Goal: Find contact information: Find contact information

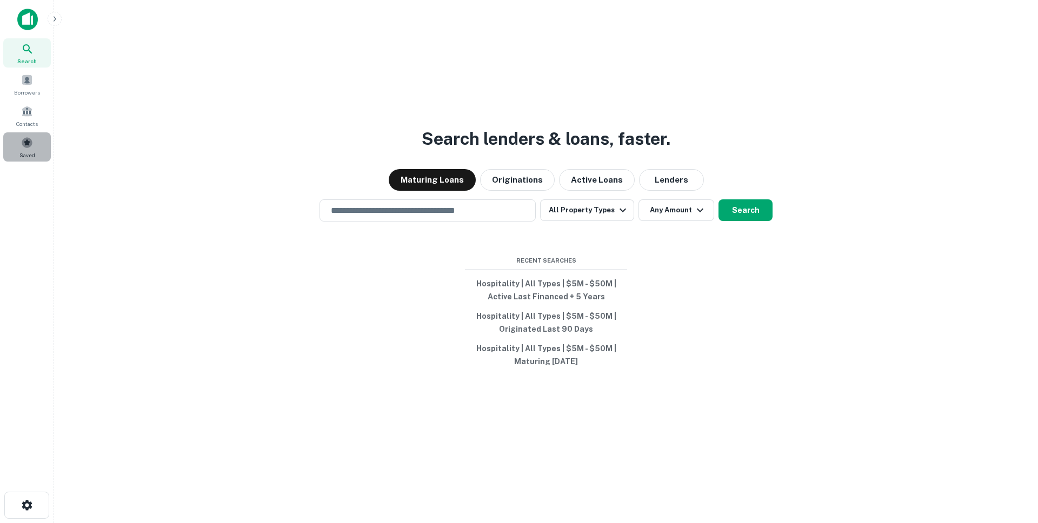
click at [26, 144] on span at bounding box center [27, 143] width 12 height 12
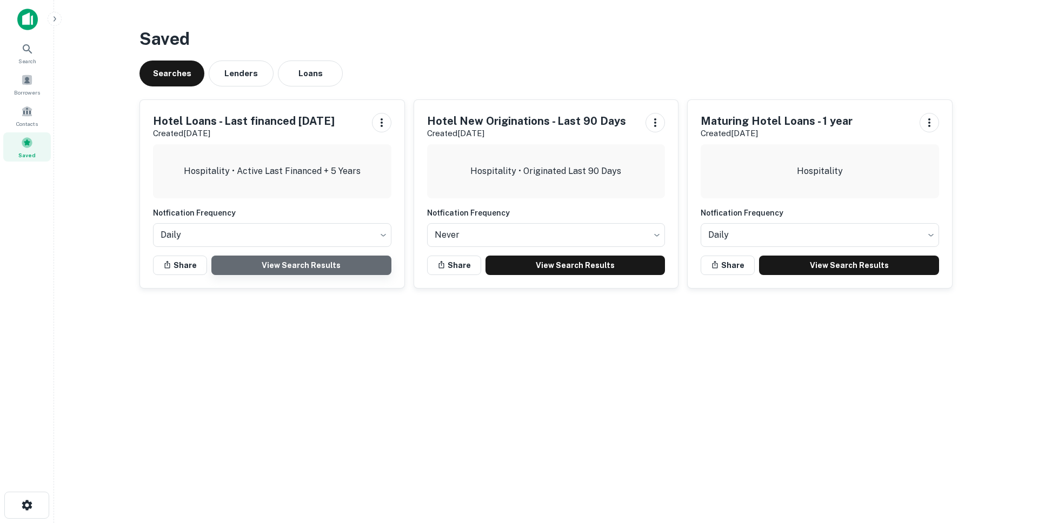
click at [315, 264] on link "View Search Results" at bounding box center [301, 265] width 180 height 19
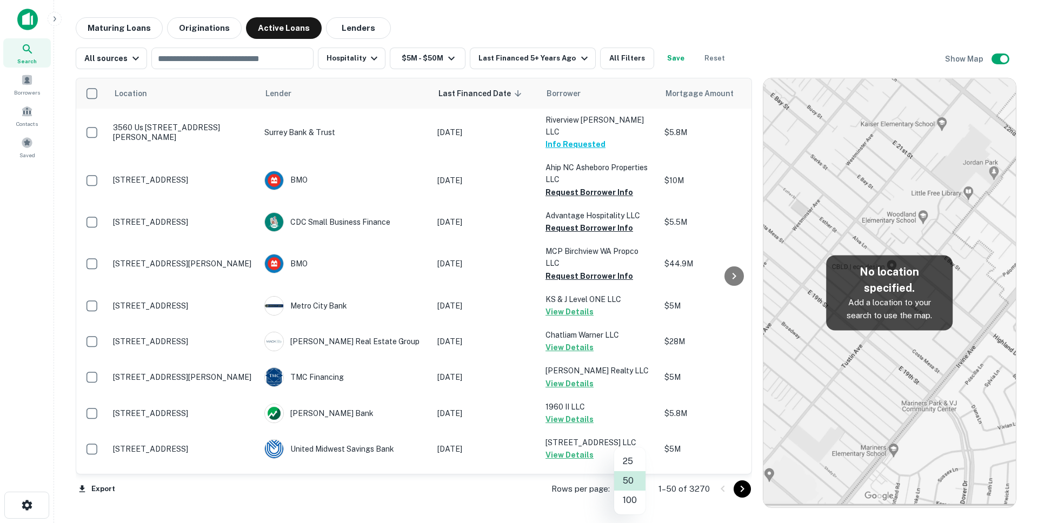
click at [640, 488] on body "Search Borrowers Contacts Saved Maturing Loans Originations Active Loans Lender…" at bounding box center [519, 261] width 1038 height 523
click at [626, 497] on li "100" at bounding box center [629, 500] width 31 height 19
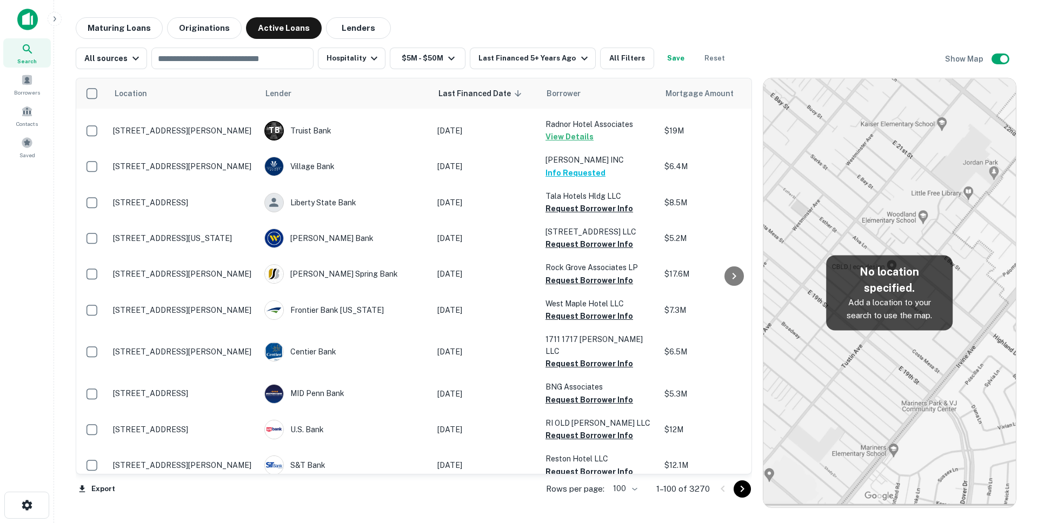
scroll to position [2199, 0]
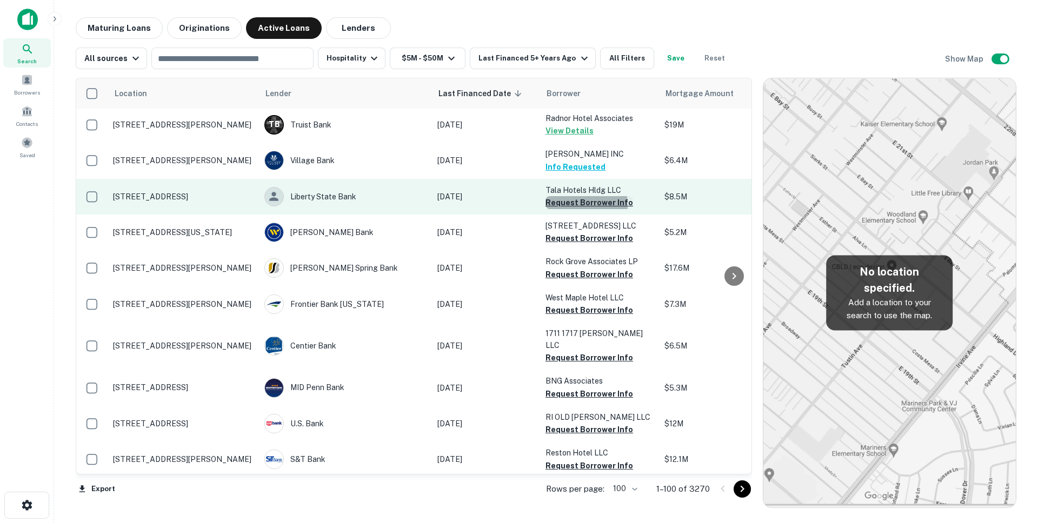
click at [569, 196] on button "Request Borrower Info" at bounding box center [589, 202] width 88 height 13
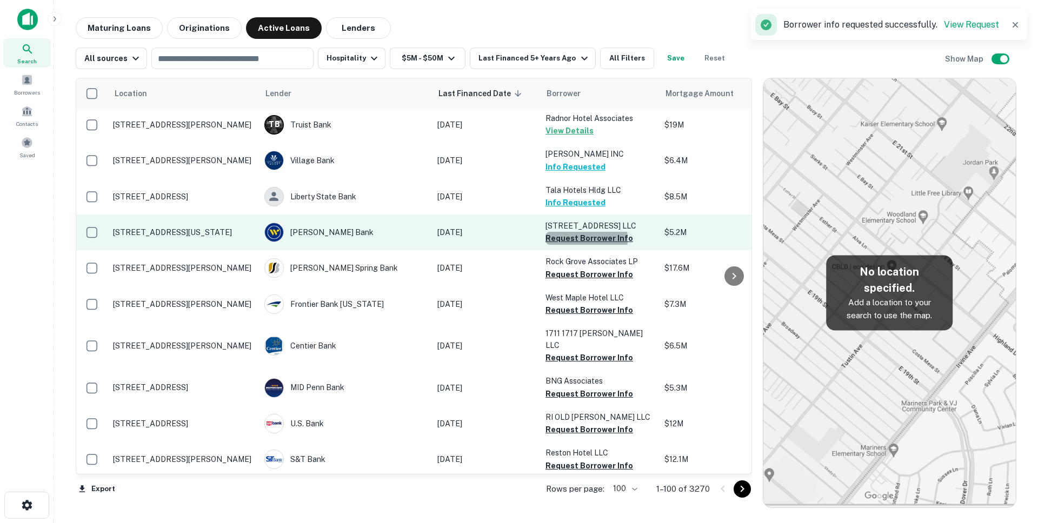
click at [573, 232] on button "Request Borrower Info" at bounding box center [589, 238] width 88 height 13
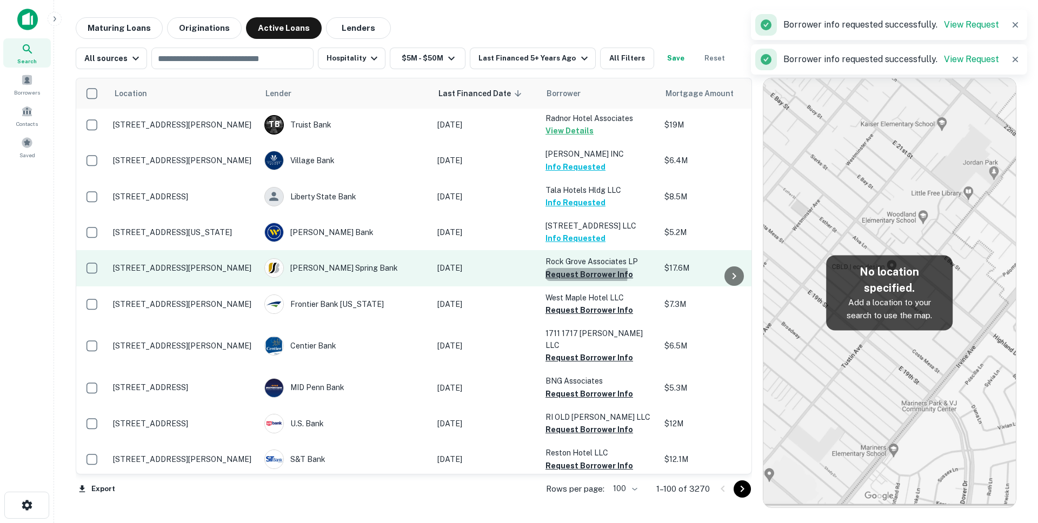
click at [585, 268] on button "Request Borrower Info" at bounding box center [589, 274] width 88 height 13
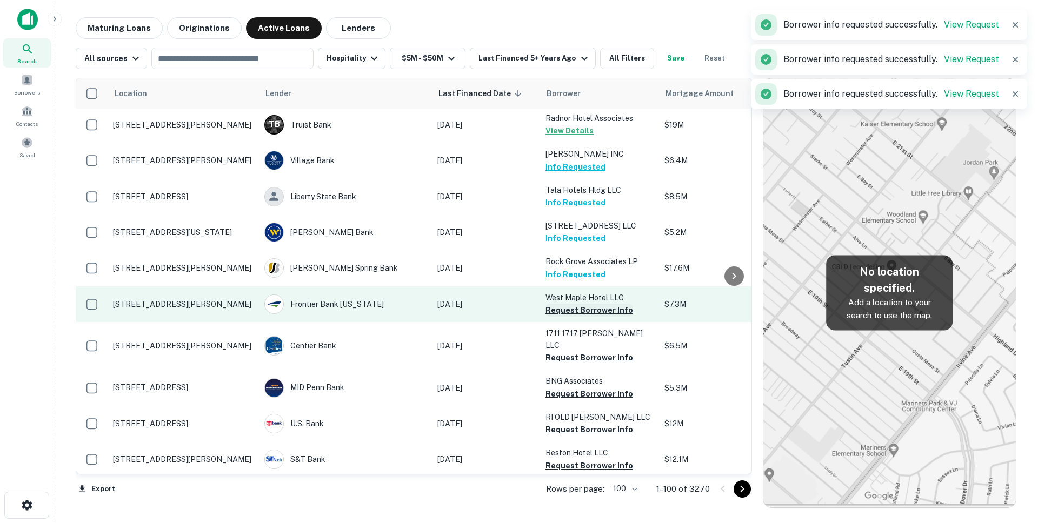
click at [592, 304] on button "Request Borrower Info" at bounding box center [589, 310] width 88 height 13
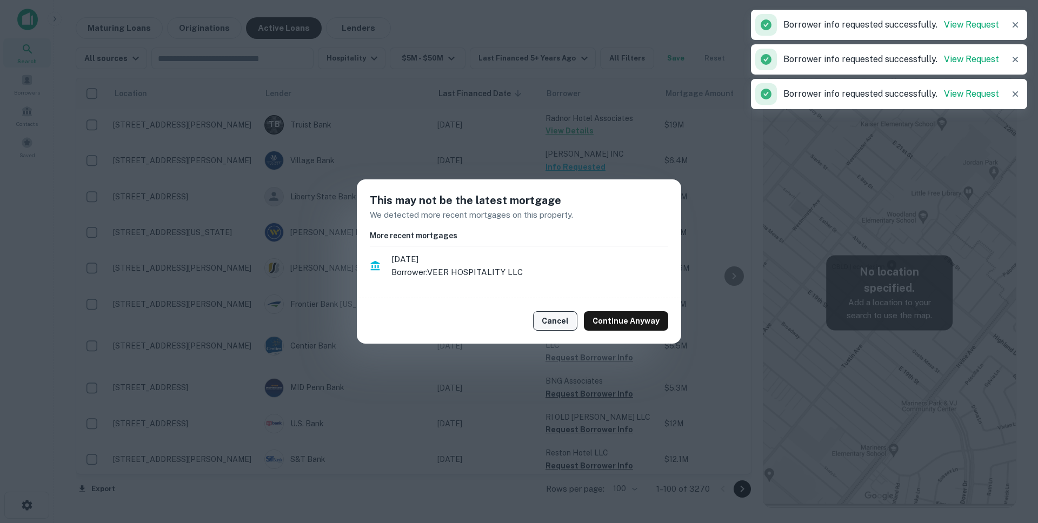
click at [570, 317] on button "Cancel" at bounding box center [555, 320] width 44 height 19
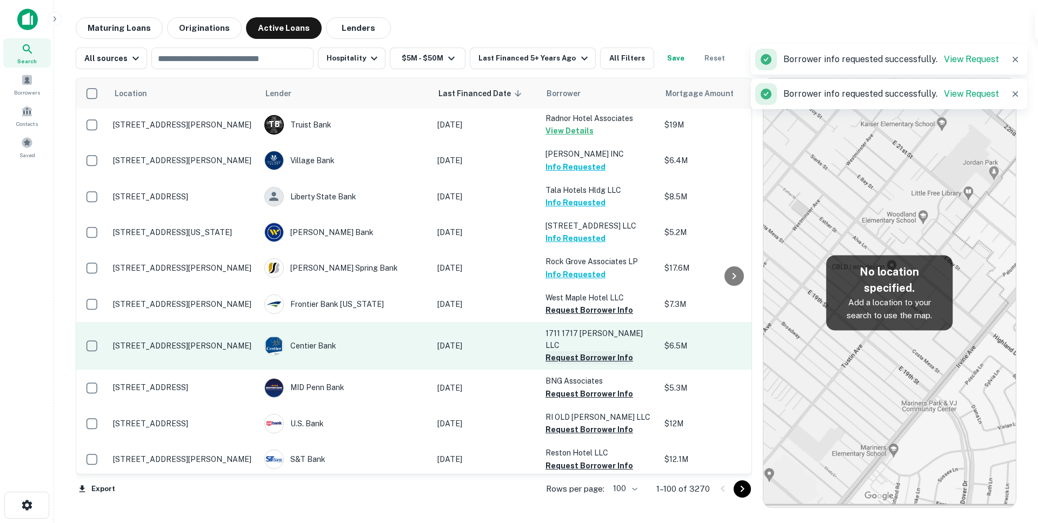
click at [580, 351] on button "Request Borrower Info" at bounding box center [589, 357] width 88 height 13
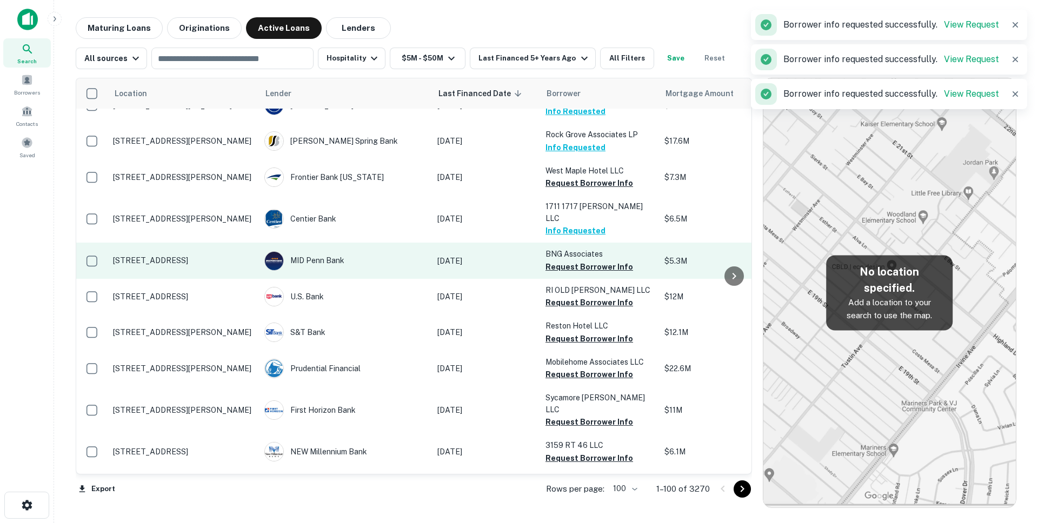
scroll to position [2402, 0]
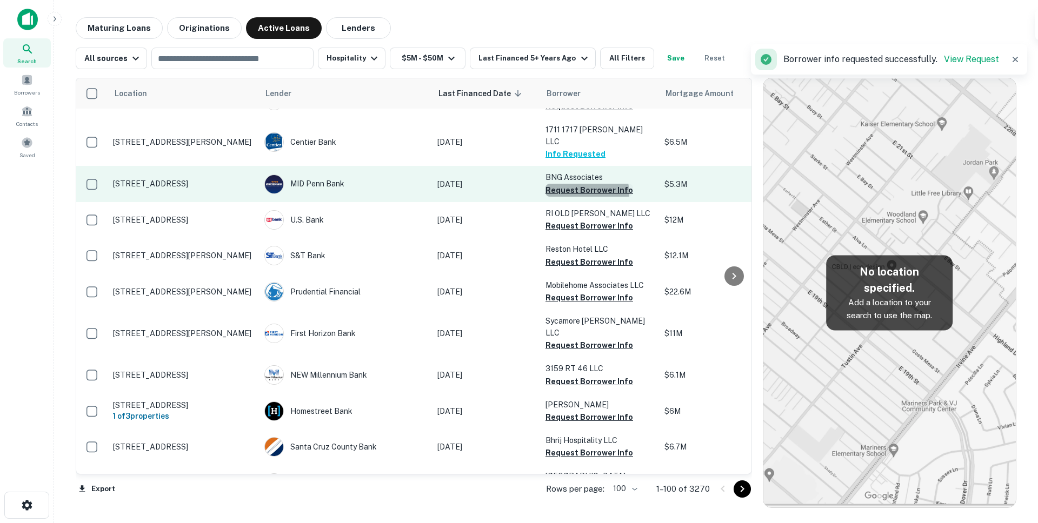
click at [586, 184] on button "Request Borrower Info" at bounding box center [589, 190] width 88 height 13
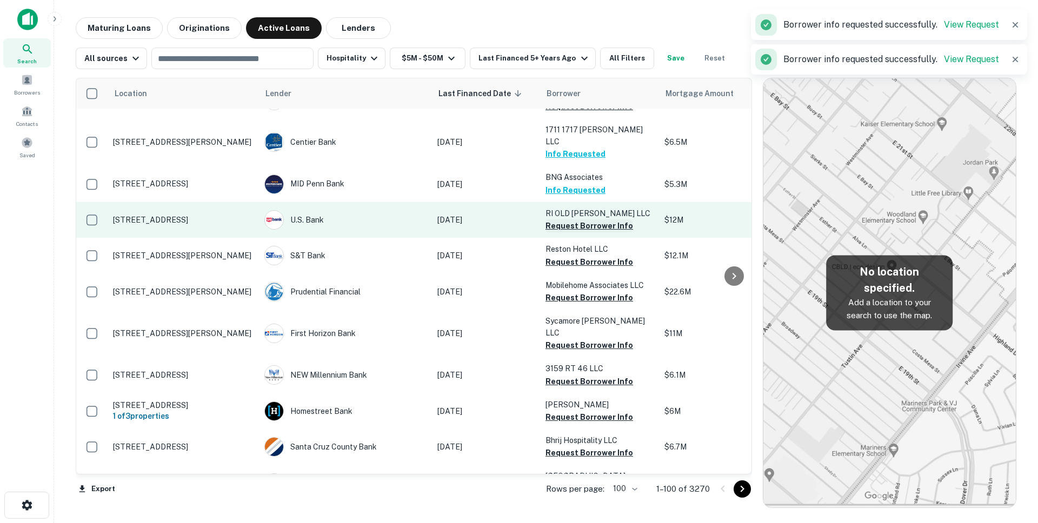
click at [576, 219] on button "Request Borrower Info" at bounding box center [589, 225] width 88 height 13
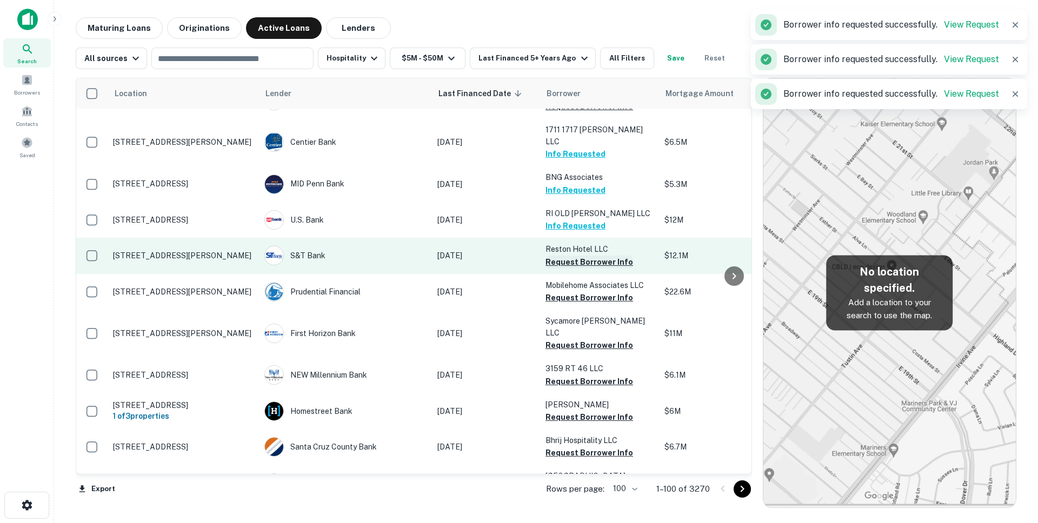
click at [568, 256] on button "Request Borrower Info" at bounding box center [589, 262] width 88 height 13
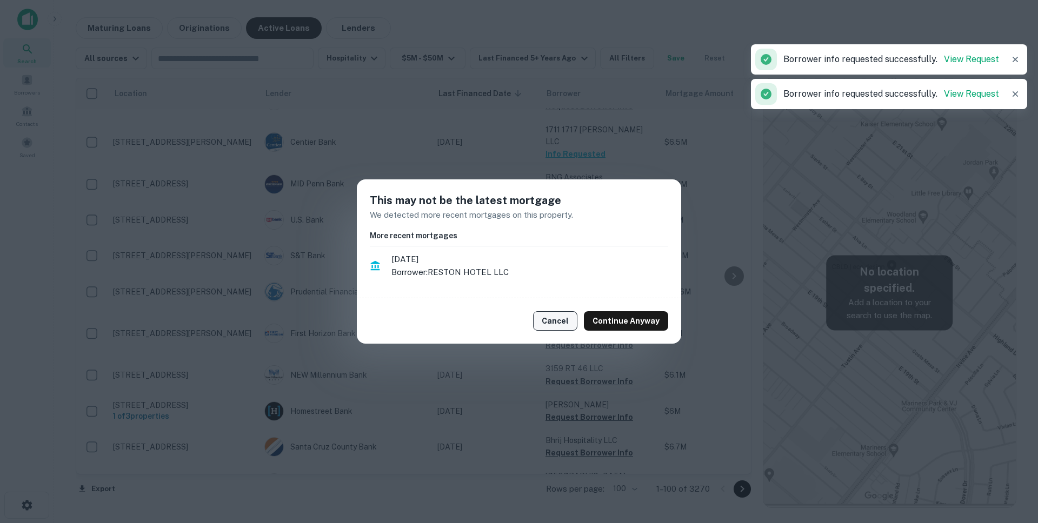
click at [565, 318] on button "Cancel" at bounding box center [555, 320] width 44 height 19
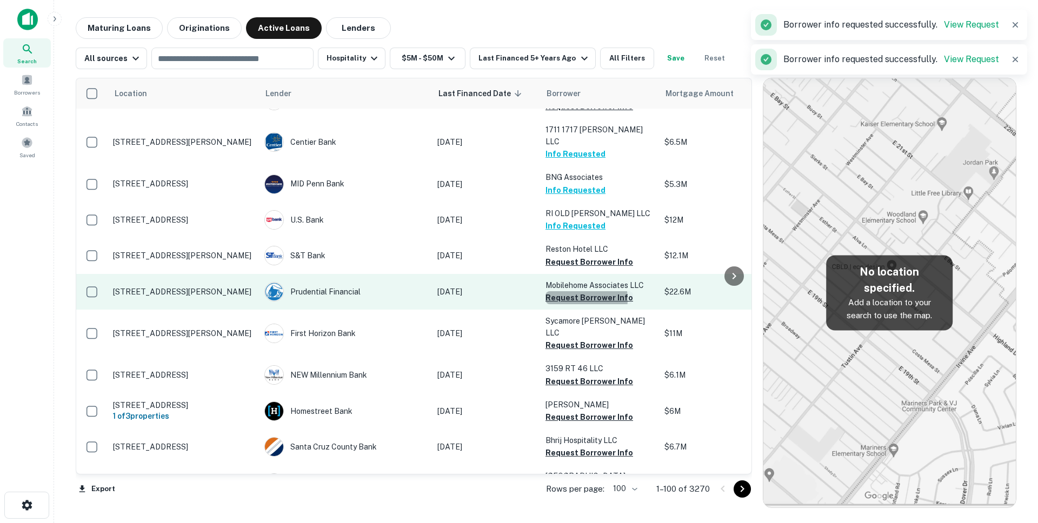
click at [571, 291] on button "Request Borrower Info" at bounding box center [589, 297] width 88 height 13
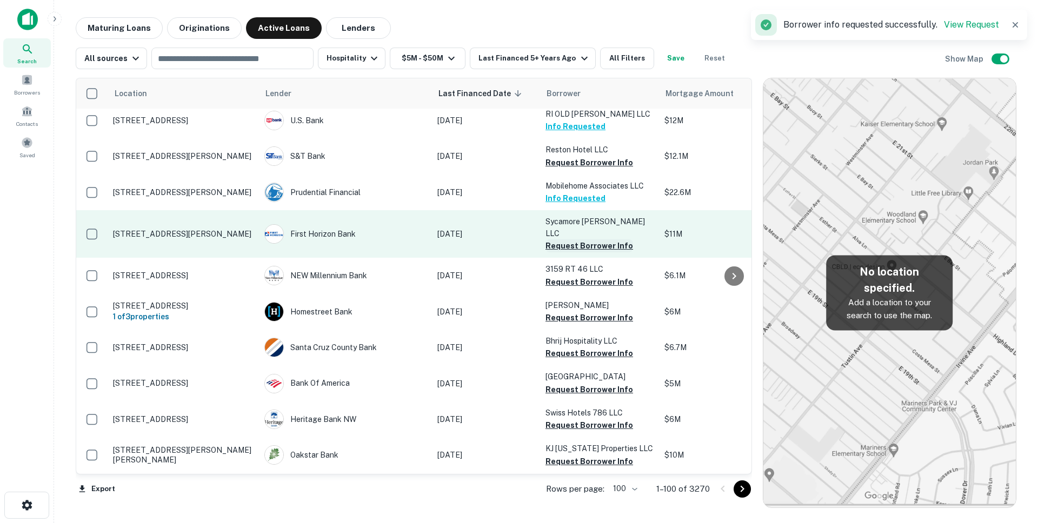
scroll to position [2500, 0]
click at [577, 241] on button "Request Borrower Info" at bounding box center [589, 247] width 88 height 13
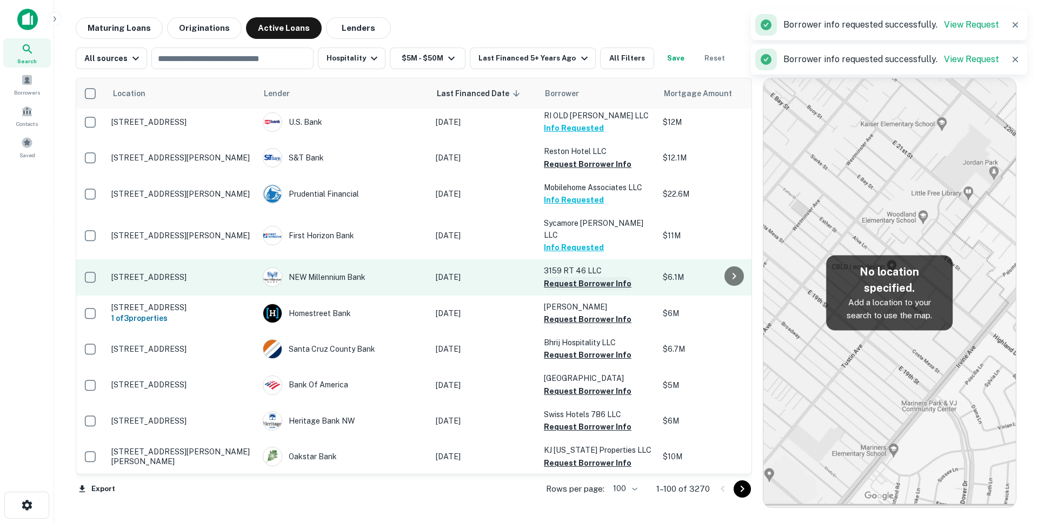
click at [571, 277] on button "Request Borrower Info" at bounding box center [588, 283] width 88 height 13
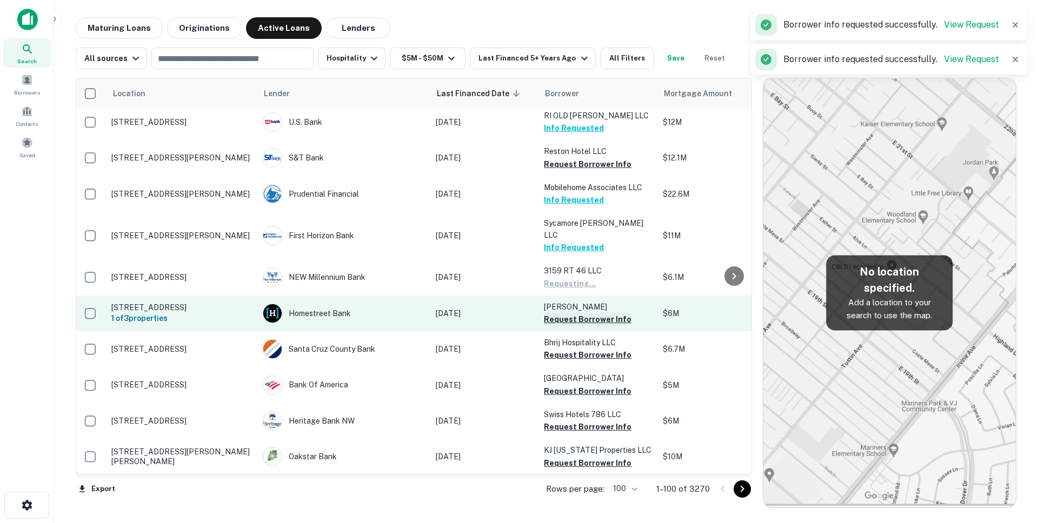
click at [563, 313] on button "Request Borrower Info" at bounding box center [588, 319] width 88 height 13
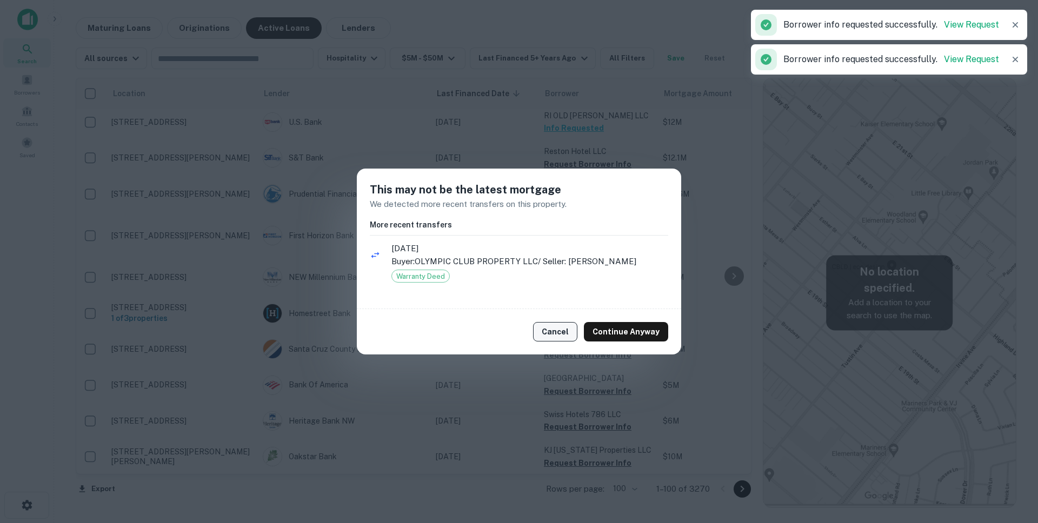
click at [566, 330] on button "Cancel" at bounding box center [555, 331] width 44 height 19
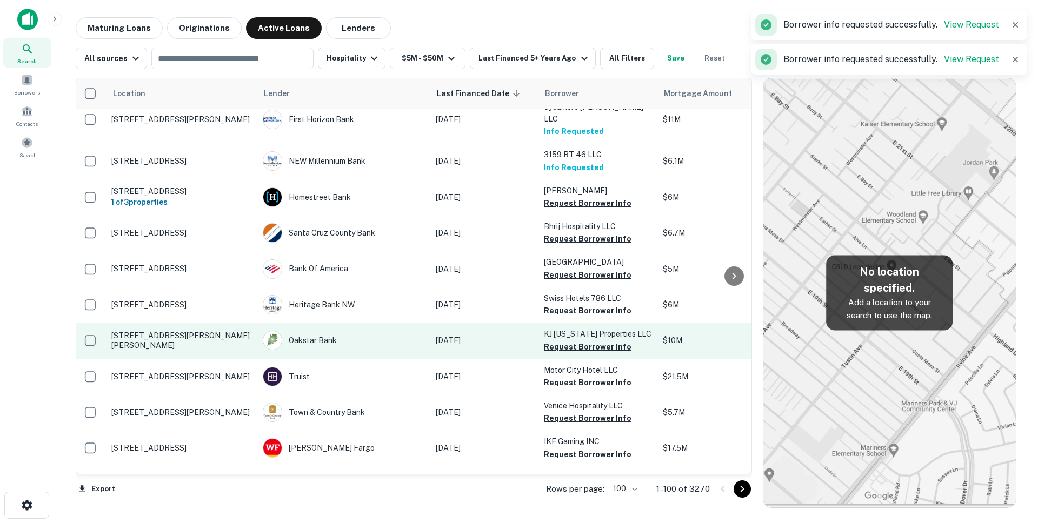
scroll to position [2609, 2]
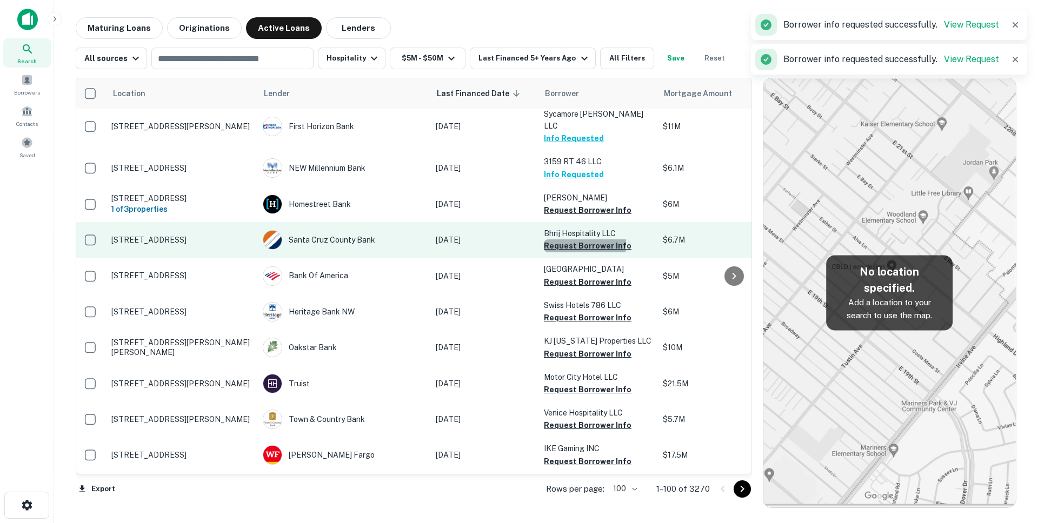
click at [565, 239] on button "Request Borrower Info" at bounding box center [588, 245] width 88 height 13
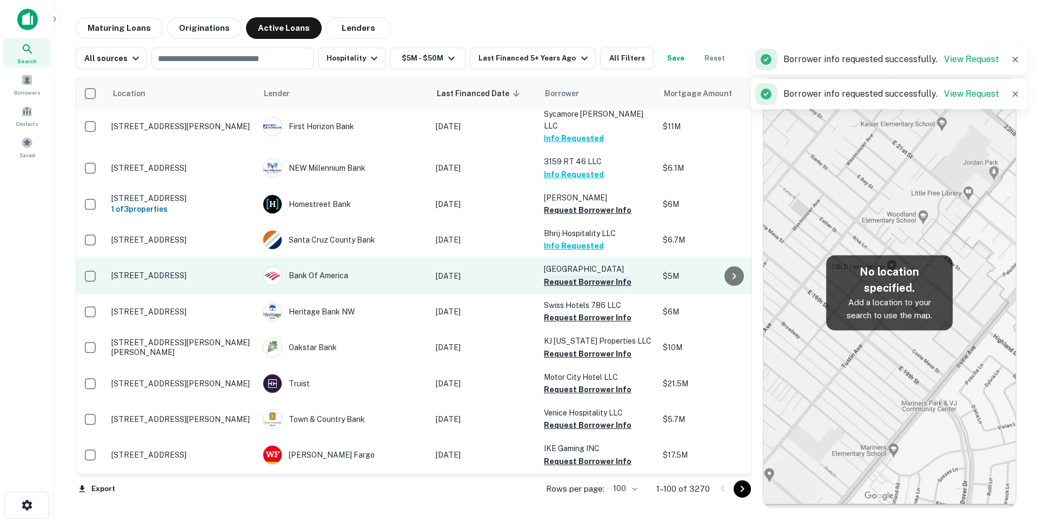
click at [566, 276] on button "Request Borrower Info" at bounding box center [588, 282] width 88 height 13
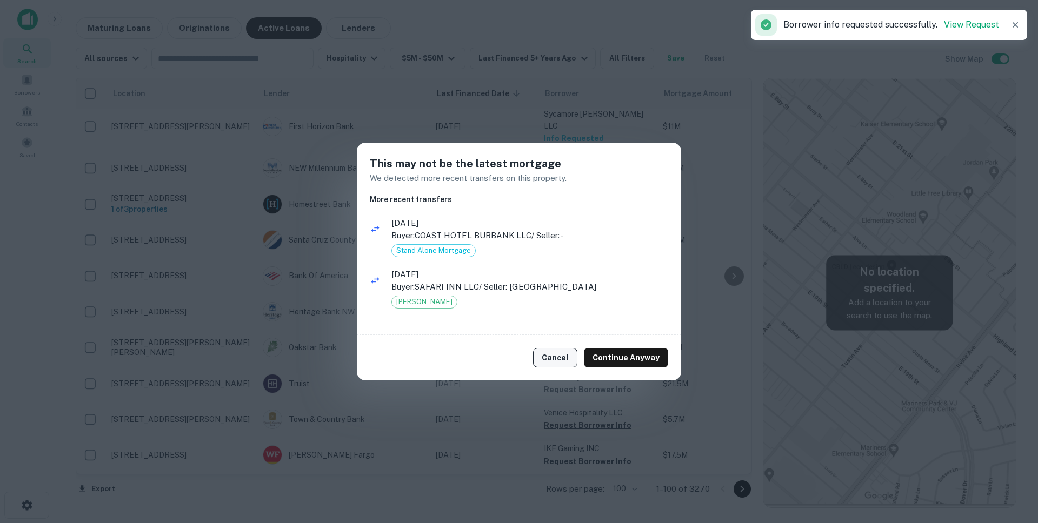
click at [557, 353] on button "Cancel" at bounding box center [555, 357] width 44 height 19
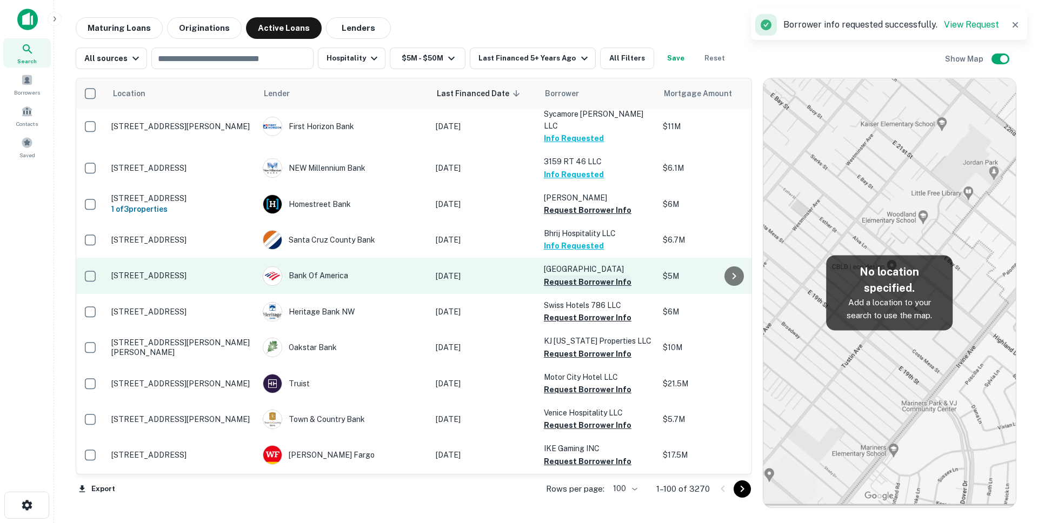
click at [576, 276] on button "Request Borrower Info" at bounding box center [588, 282] width 88 height 13
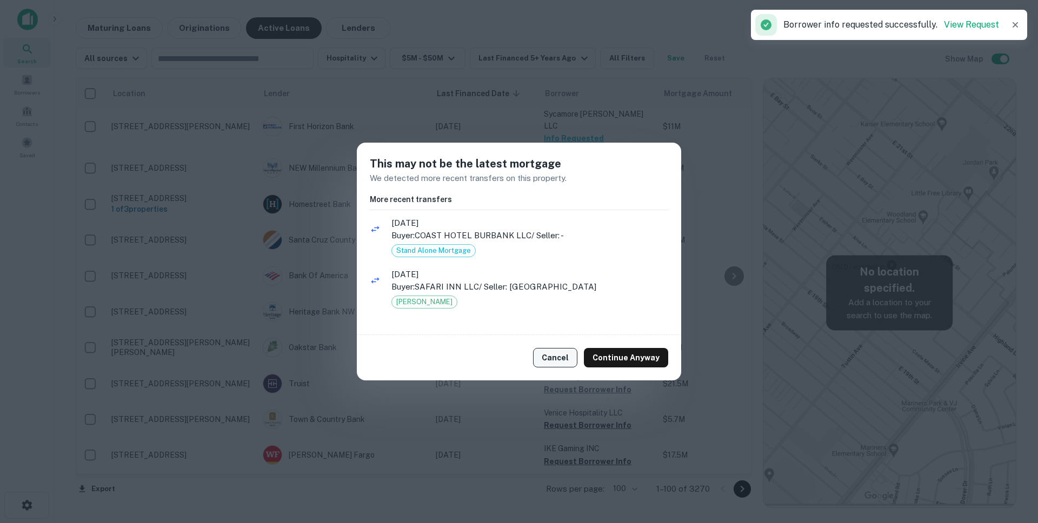
click at [570, 361] on button "Cancel" at bounding box center [555, 357] width 44 height 19
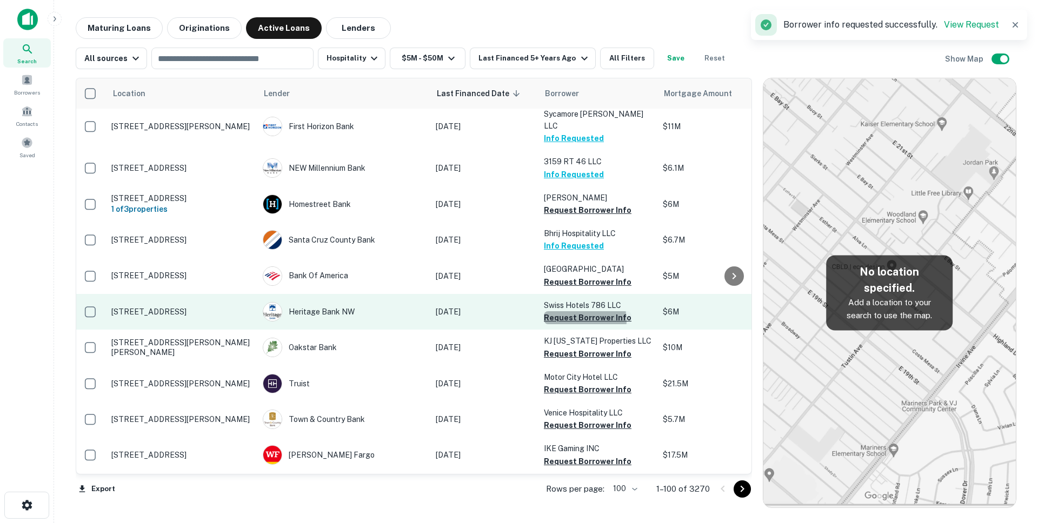
click at [579, 311] on button "Request Borrower Info" at bounding box center [588, 317] width 88 height 13
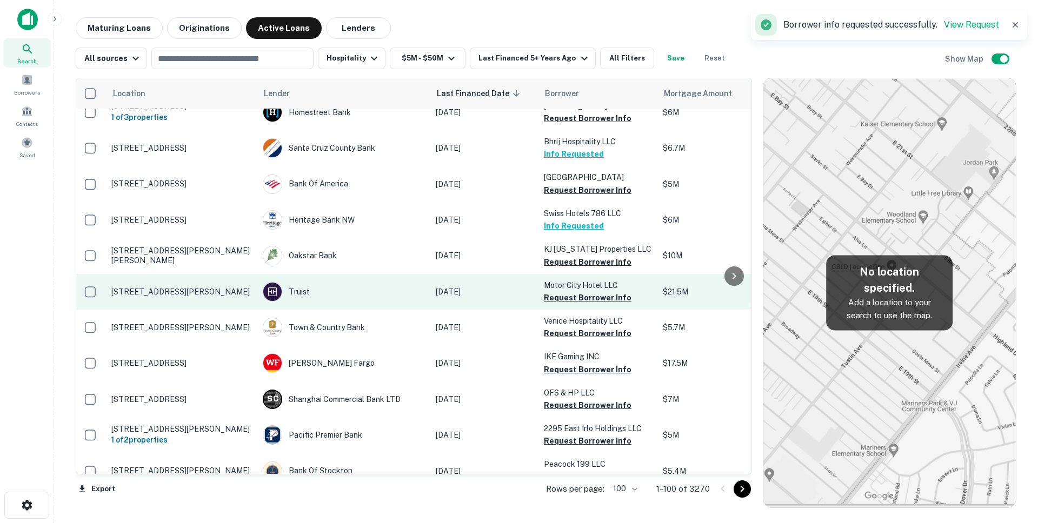
scroll to position [2749, 2]
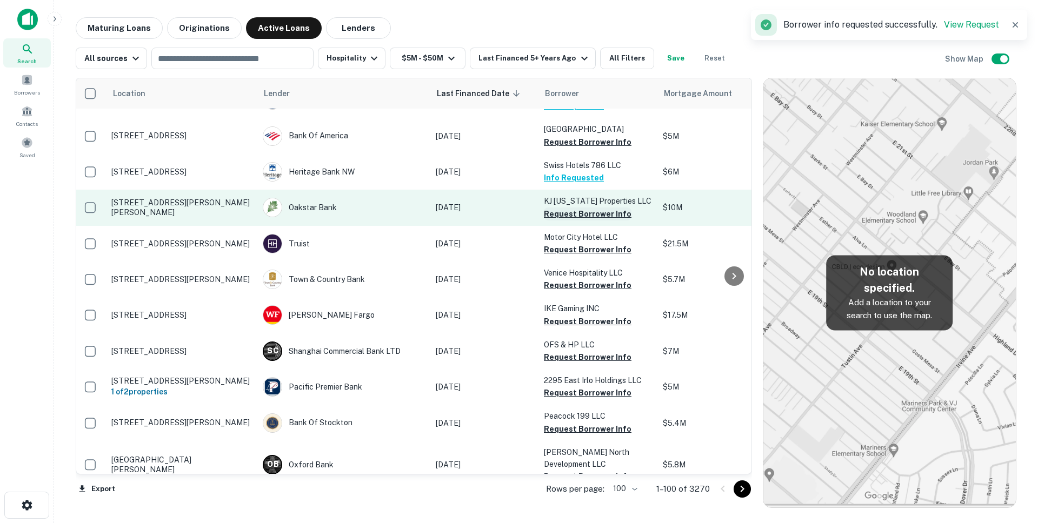
click at [569, 208] on button "Request Borrower Info" at bounding box center [588, 214] width 88 height 13
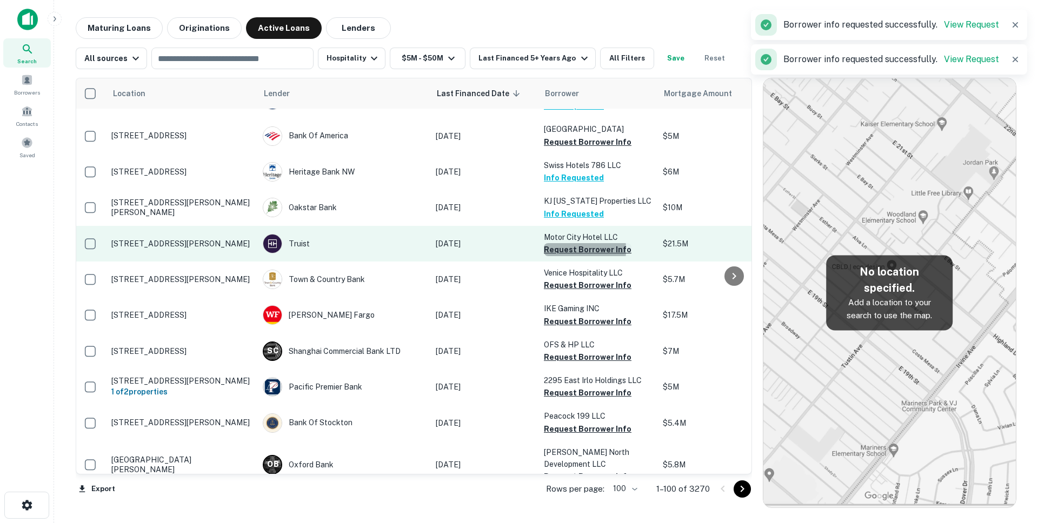
click at [555, 243] on button "Request Borrower Info" at bounding box center [588, 249] width 88 height 13
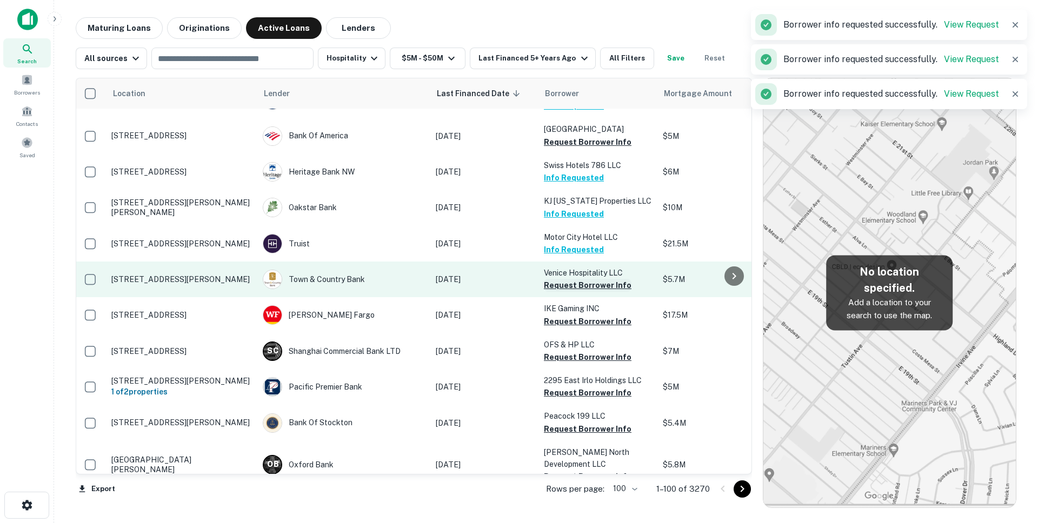
click at [560, 279] on button "Request Borrower Info" at bounding box center [588, 285] width 88 height 13
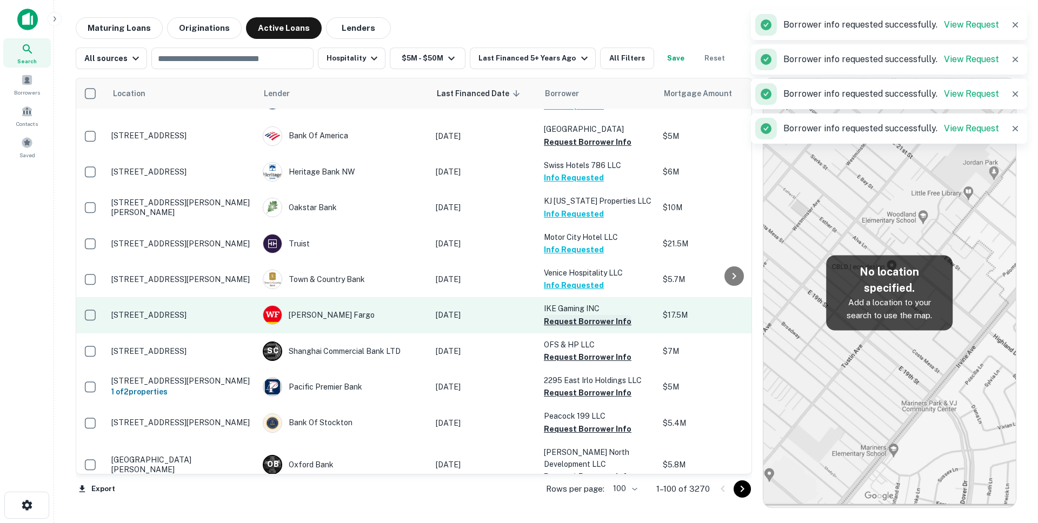
click at [557, 315] on button "Request Borrower Info" at bounding box center [588, 321] width 88 height 13
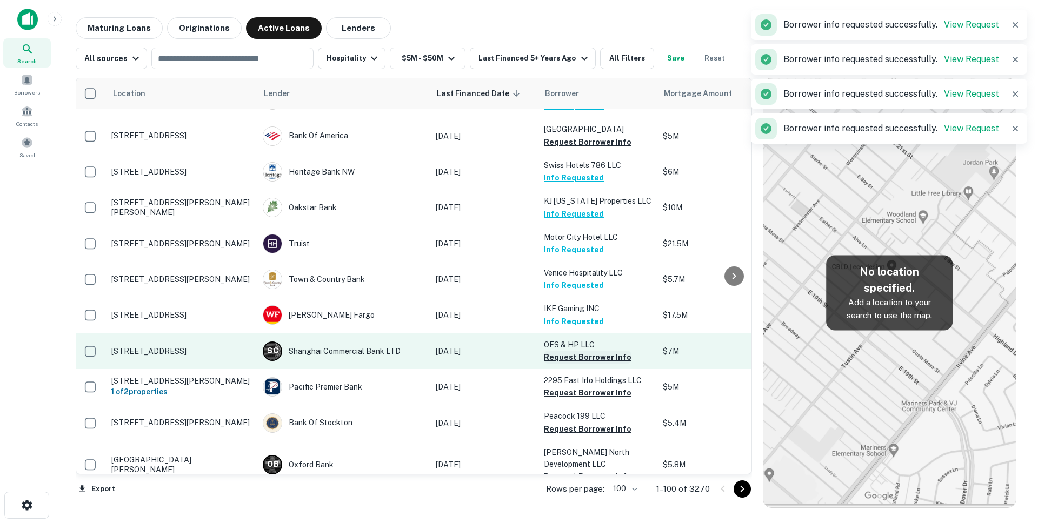
click at [556, 351] on button "Request Borrower Info" at bounding box center [588, 357] width 88 height 13
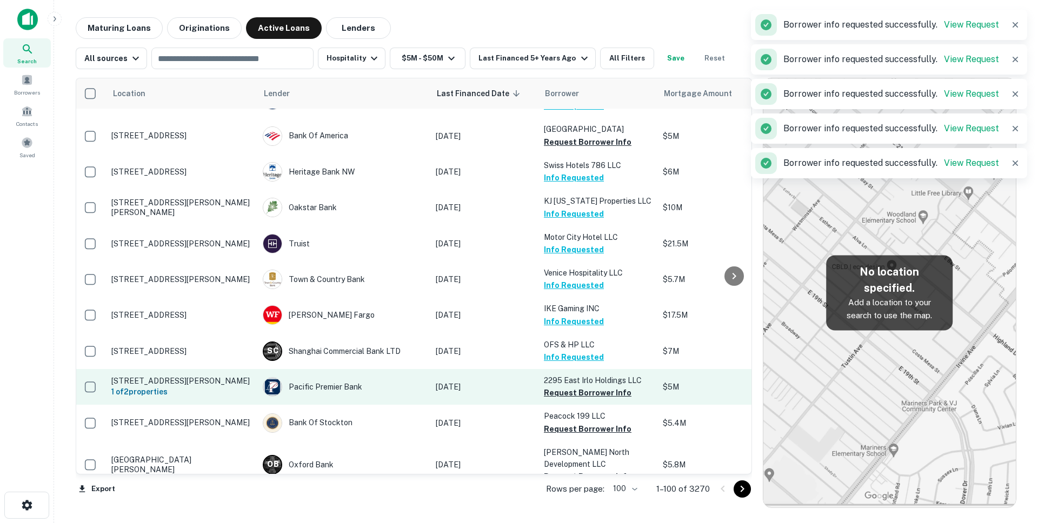
click at [561, 386] on button "Request Borrower Info" at bounding box center [588, 392] width 88 height 13
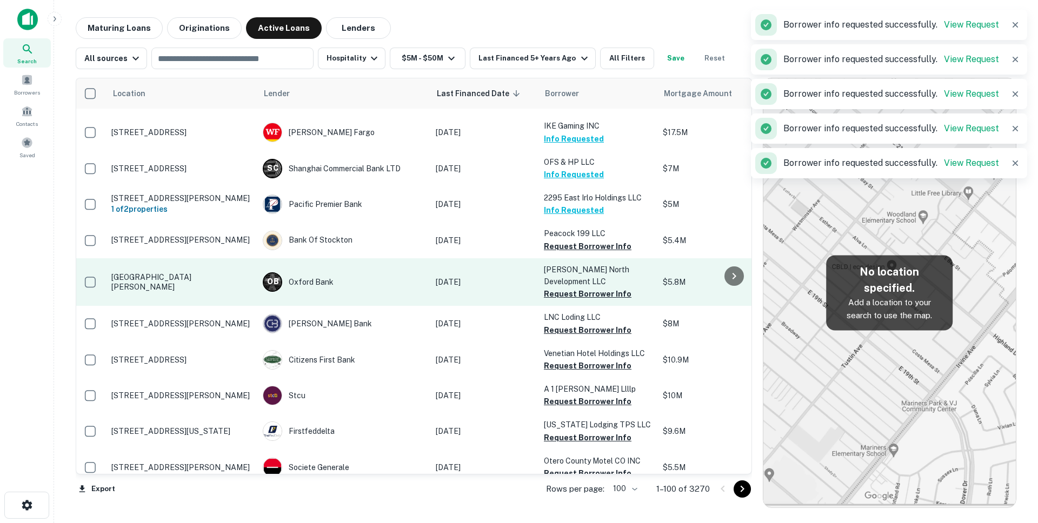
scroll to position [2935, 2]
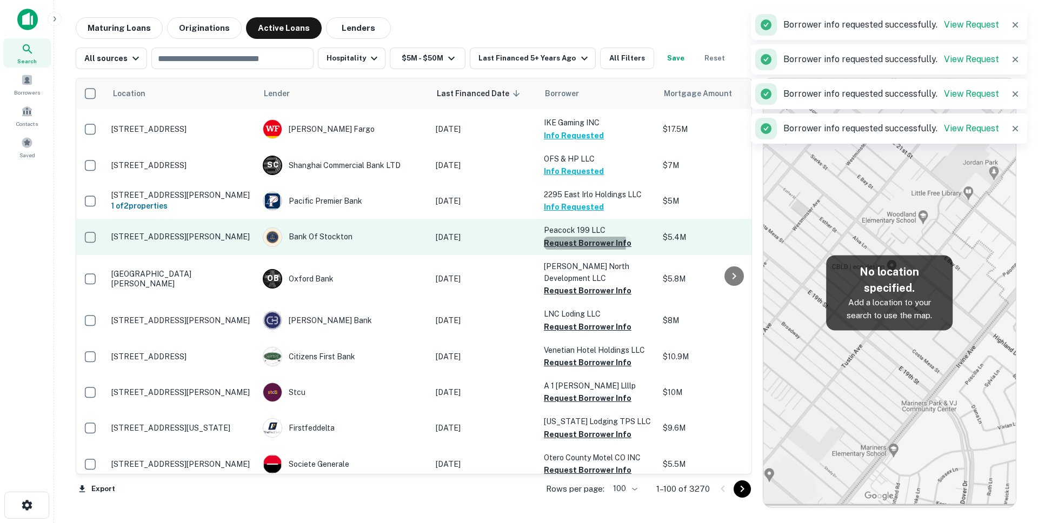
click at [564, 237] on button "Request Borrower Info" at bounding box center [588, 243] width 88 height 13
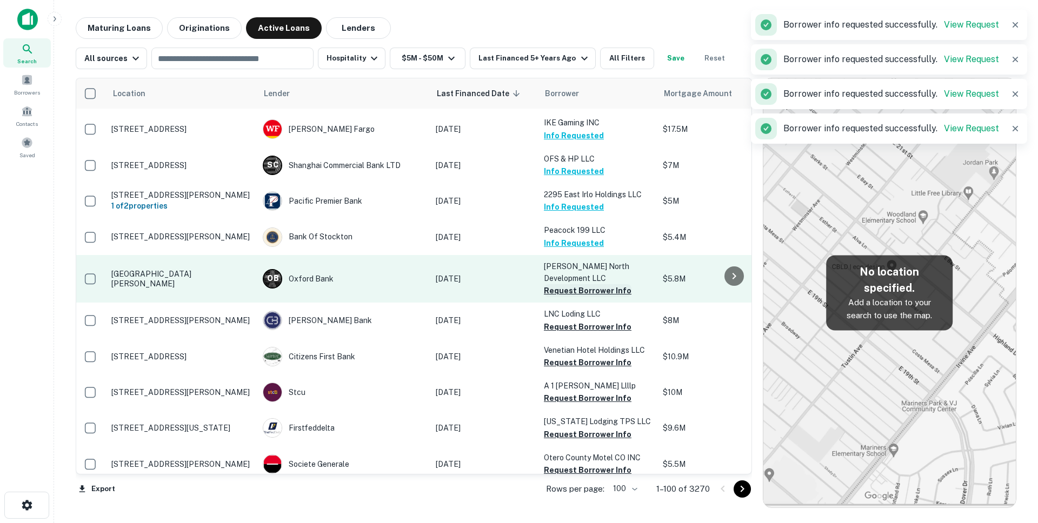
click at [562, 284] on button "Request Borrower Info" at bounding box center [588, 290] width 88 height 13
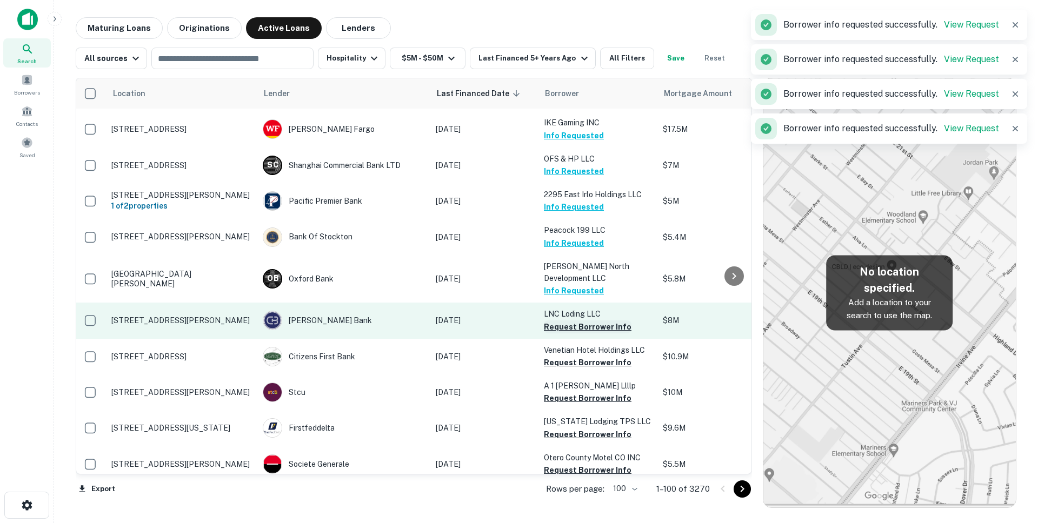
click at [575, 321] on button "Request Borrower Info" at bounding box center [588, 327] width 88 height 13
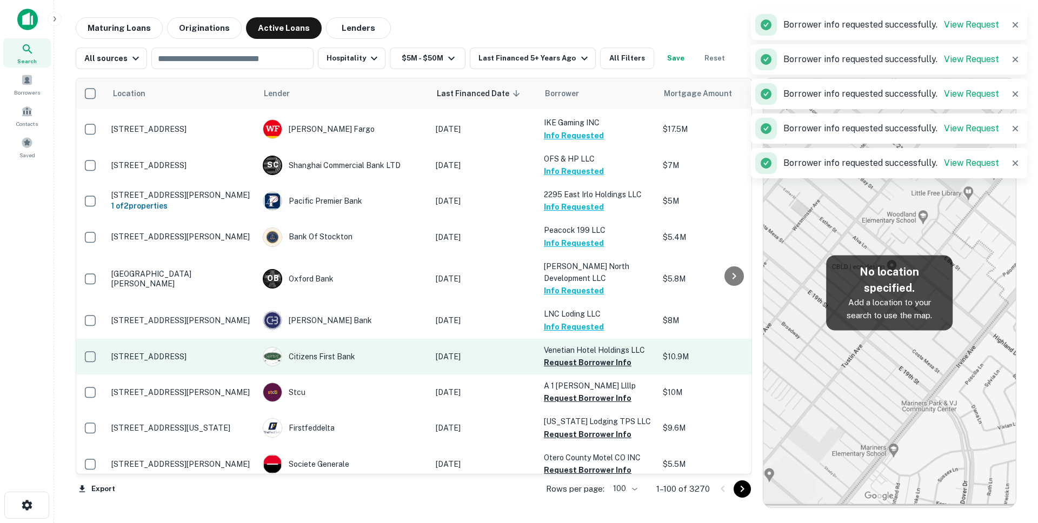
click at [567, 356] on button "Request Borrower Info" at bounding box center [588, 362] width 88 height 13
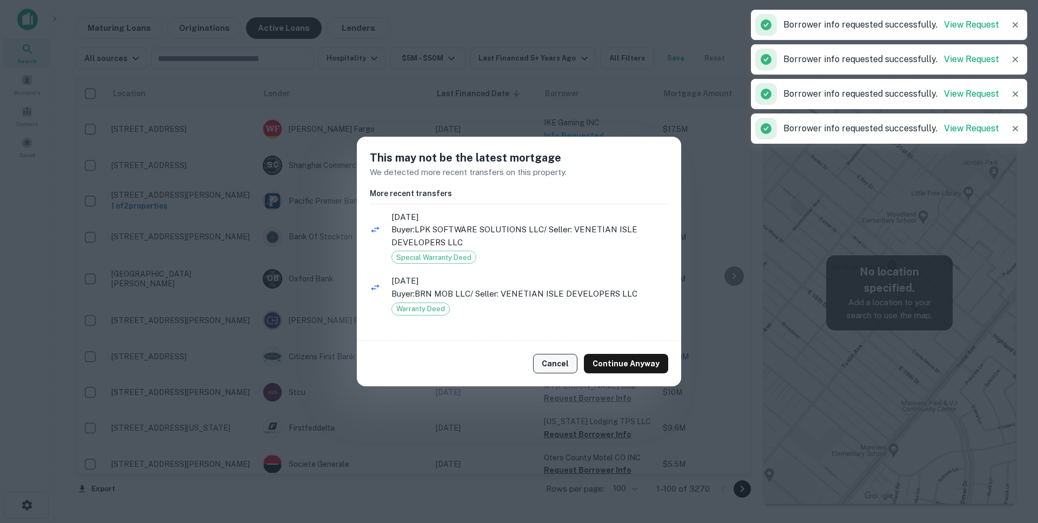
click at [557, 363] on button "Cancel" at bounding box center [555, 363] width 44 height 19
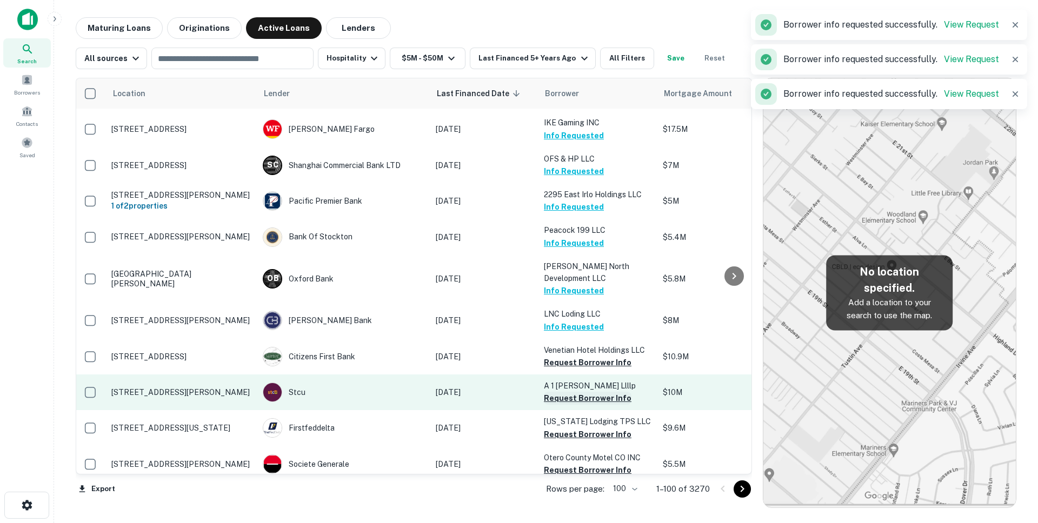
click at [566, 392] on button "Request Borrower Info" at bounding box center [588, 398] width 88 height 13
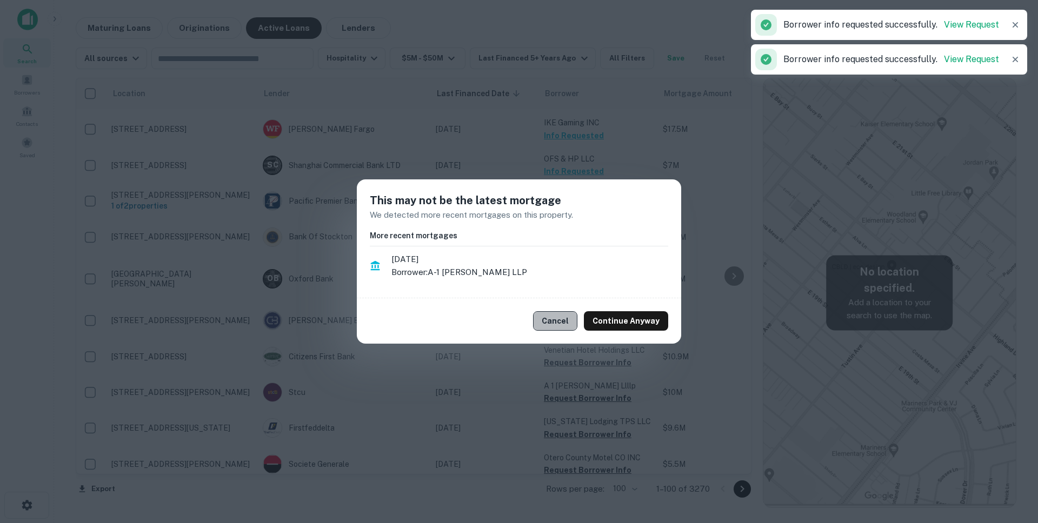
click at [550, 316] on button "Cancel" at bounding box center [555, 320] width 44 height 19
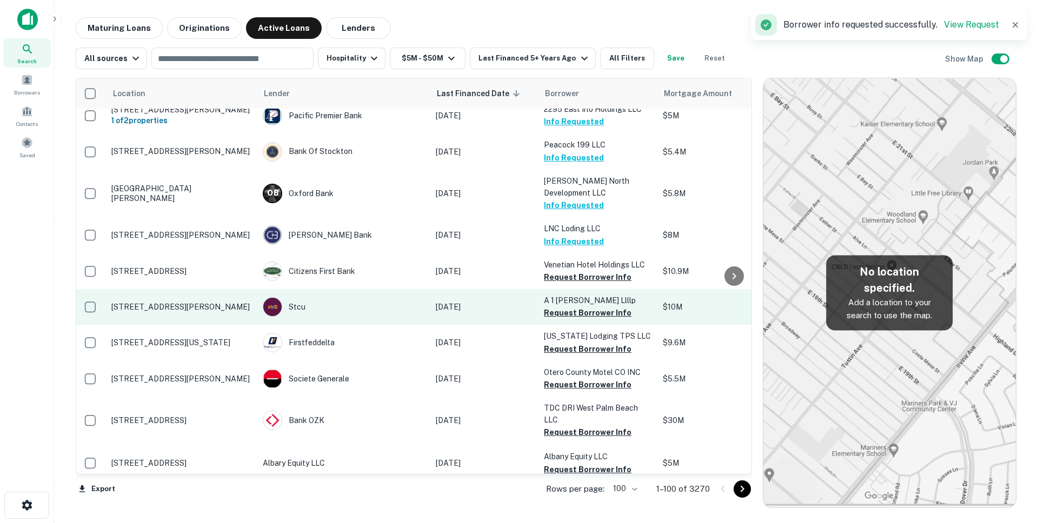
scroll to position [3076, 2]
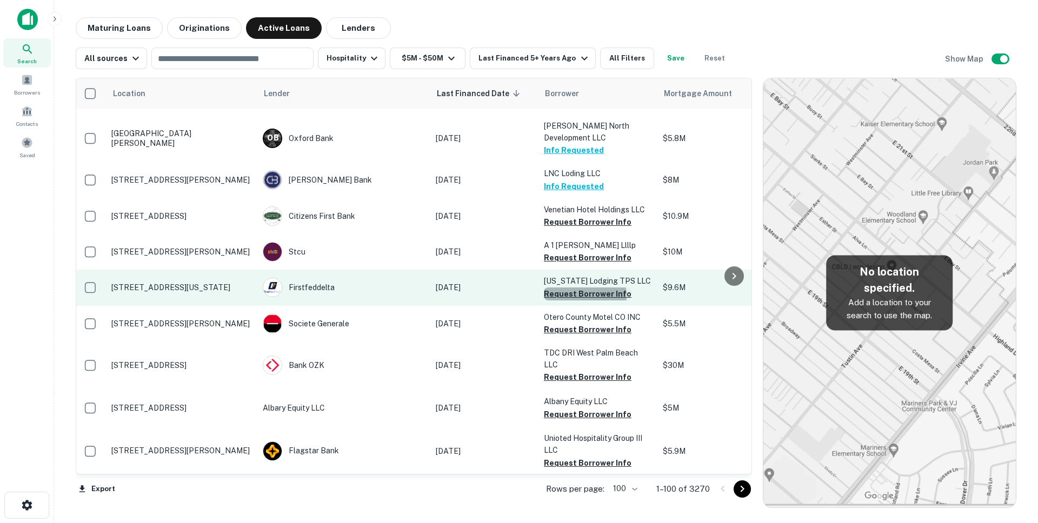
click at [563, 288] on button "Request Borrower Info" at bounding box center [588, 294] width 88 height 13
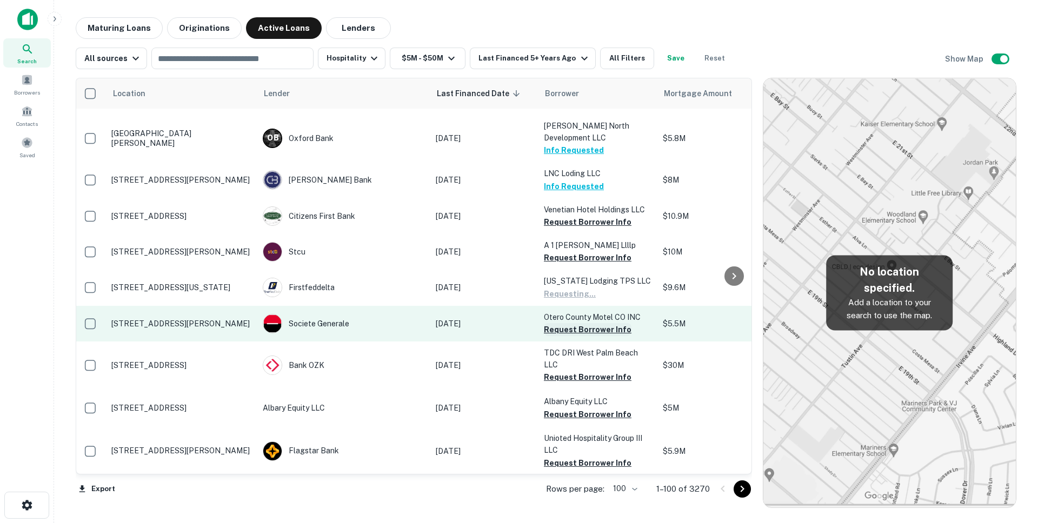
click at [560, 323] on button "Request Borrower Info" at bounding box center [588, 329] width 88 height 13
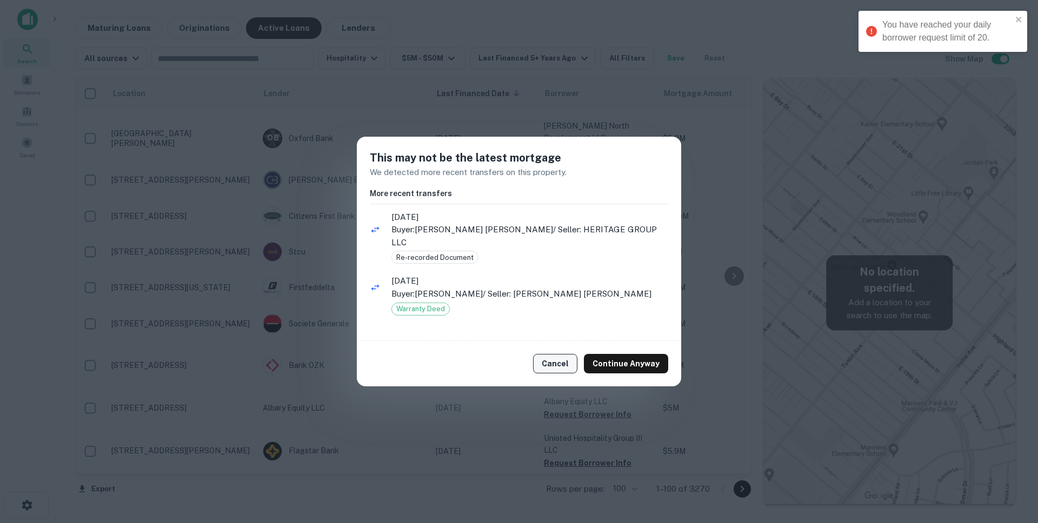
click at [555, 359] on button "Cancel" at bounding box center [555, 363] width 44 height 19
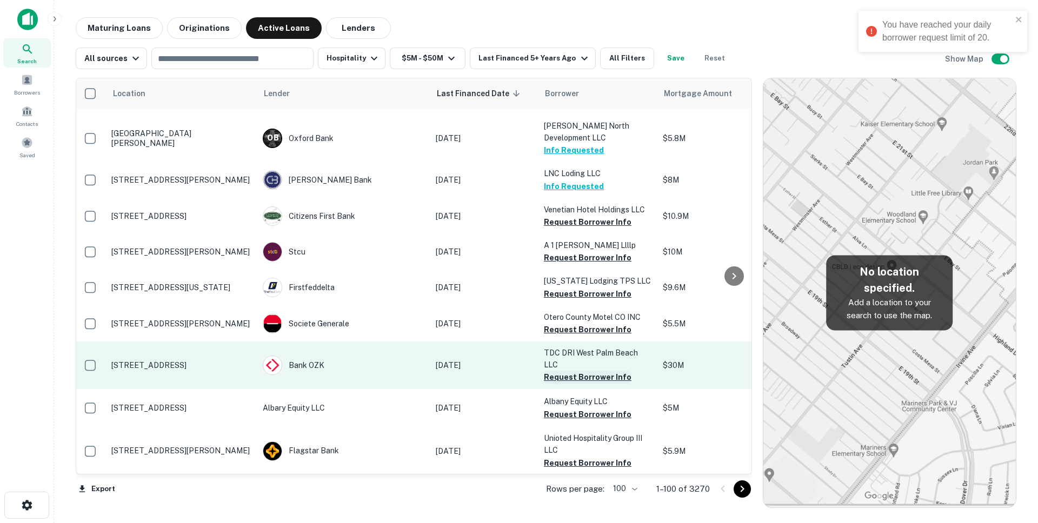
click at [567, 371] on button "Request Borrower Info" at bounding box center [588, 377] width 88 height 13
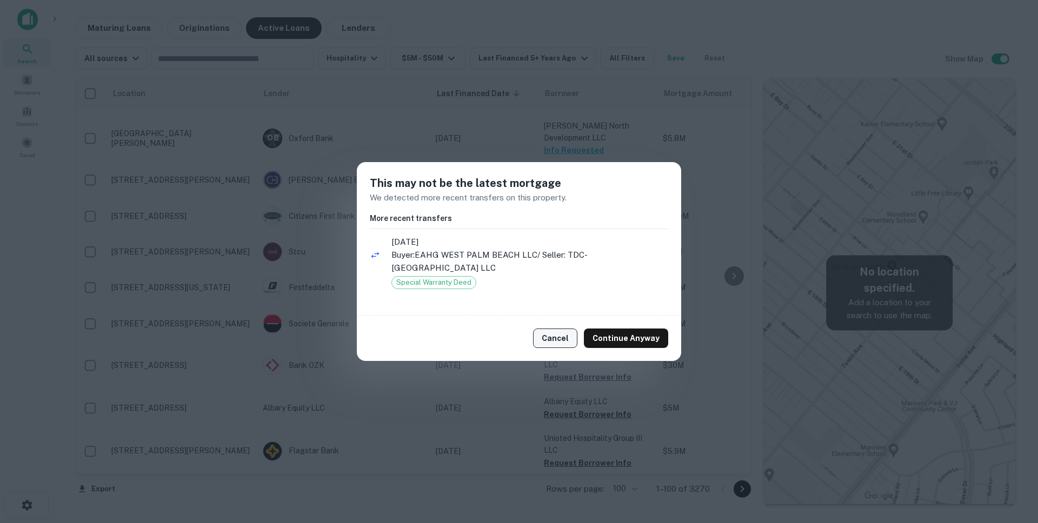
click at [555, 338] on button "Cancel" at bounding box center [555, 338] width 44 height 19
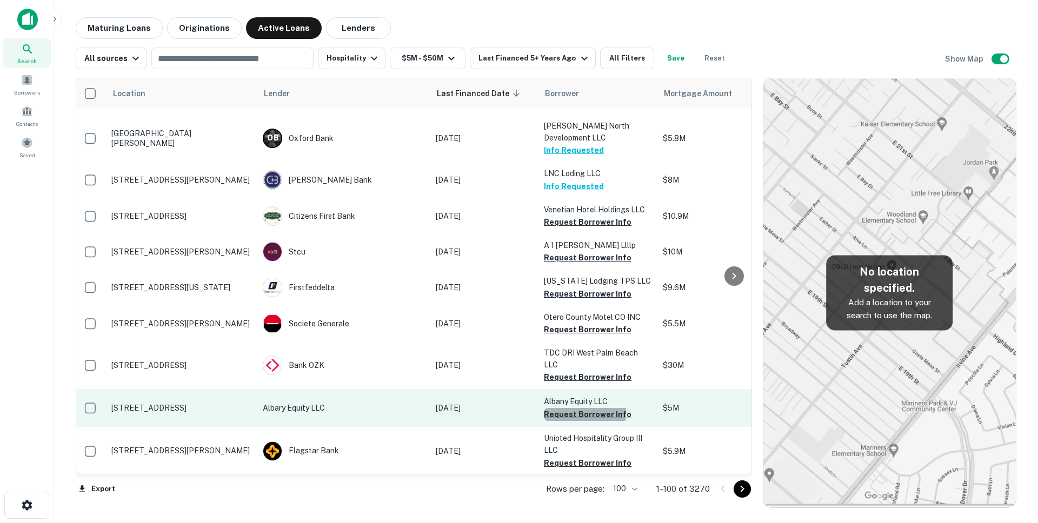
click at [562, 408] on button "Request Borrower Info" at bounding box center [588, 414] width 88 height 13
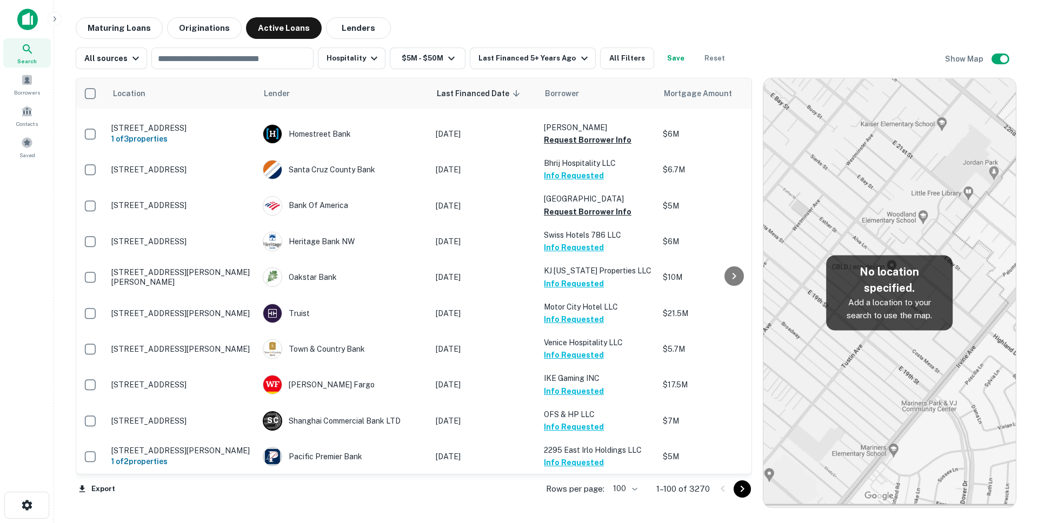
scroll to position [2679, 2]
